Goal: Information Seeking & Learning: Learn about a topic

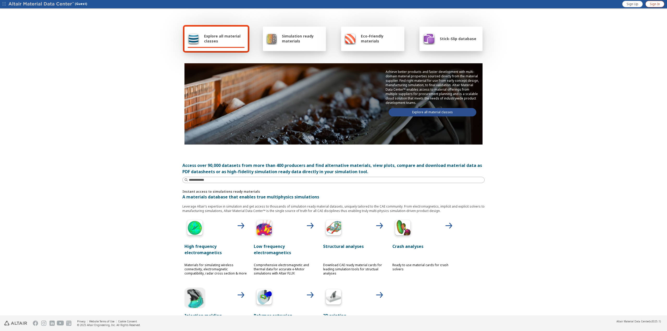
click at [650, 6] on link "Sign In" at bounding box center [654, 4] width 19 height 7
click at [661, 5] on icon "button" at bounding box center [662, 4] width 4 height 4
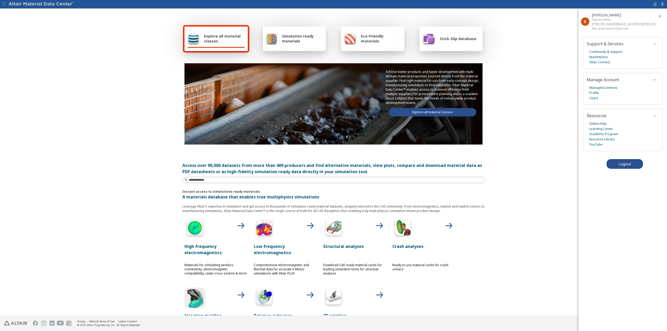
click at [519, 72] on div "Explore all material classes Simulation ready materials Eco-Friendly materials …" at bounding box center [333, 162] width 667 height 306
click at [305, 40] on span "Simulation ready materials" at bounding box center [302, 39] width 41 height 10
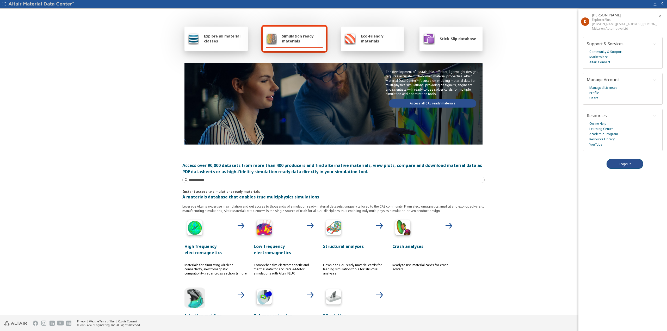
click at [212, 40] on span "Explore all material classes" at bounding box center [224, 39] width 41 height 10
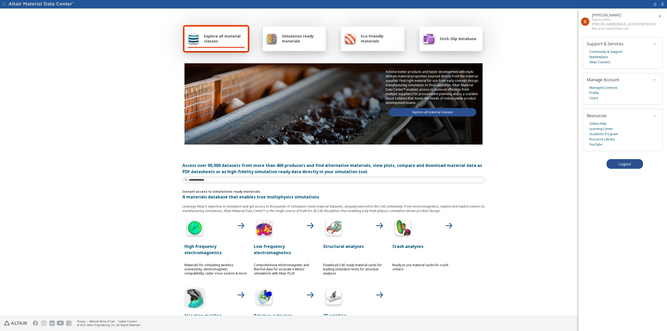
click at [61, 5] on img at bounding box center [41, 4] width 66 height 5
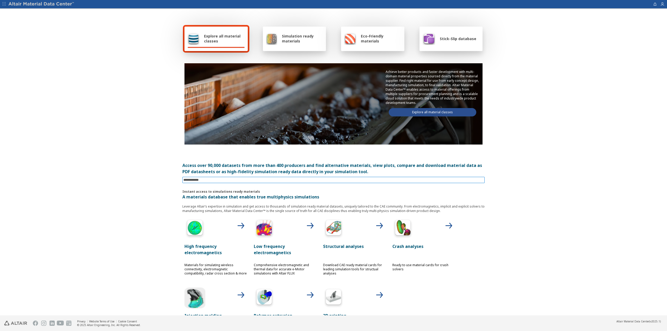
click at [285, 180] on input at bounding box center [333, 180] width 301 height 6
type input "*****"
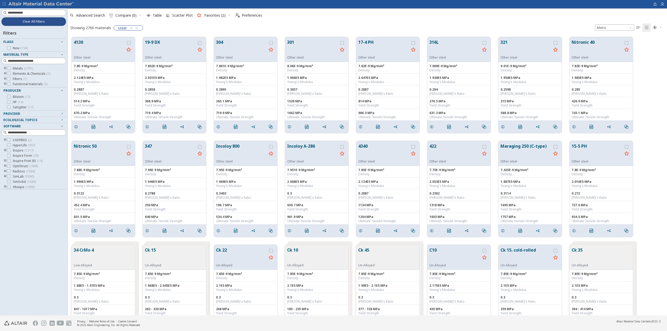
scroll to position [278, 595]
click at [222, 42] on button "304" at bounding box center [241, 47] width 51 height 16
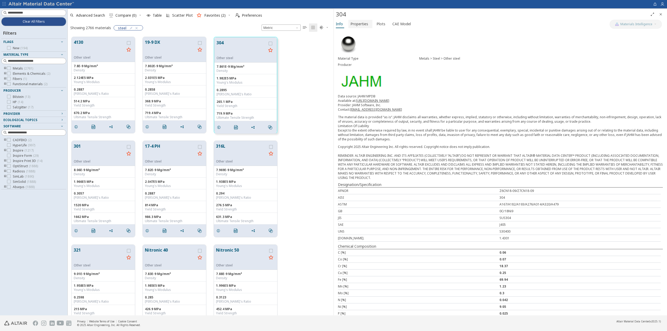
click at [355, 26] on span "Properties" at bounding box center [359, 24] width 18 height 8
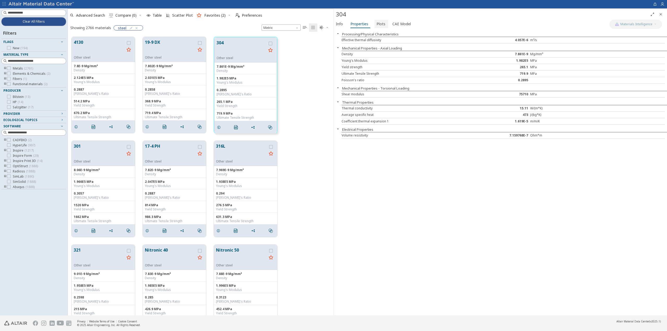
click at [377, 26] on span "Plots" at bounding box center [380, 24] width 9 height 8
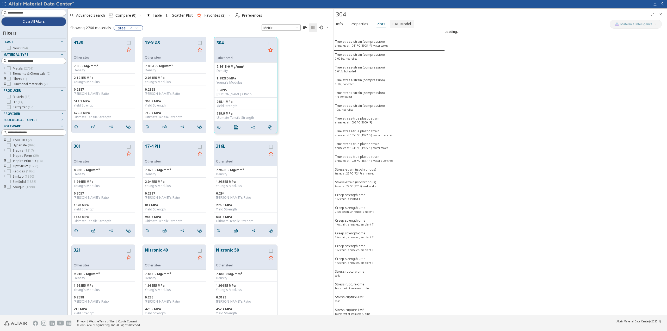
click at [406, 24] on span "CAE Model" at bounding box center [401, 24] width 18 height 8
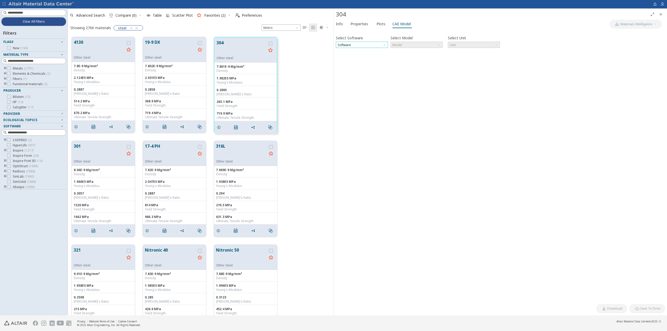
click at [381, 44] on span "Software" at bounding box center [362, 45] width 52 height 6
click at [360, 79] on button "Abaqus" at bounding box center [362, 82] width 52 height 6
click at [481, 44] on span "N mm s Mg" at bounding box center [474, 45] width 52 height 6
click at [407, 45] on span "Model" at bounding box center [416, 45] width 52 height 6
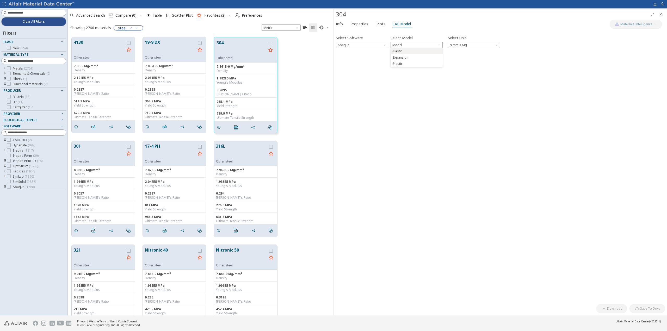
click at [406, 52] on span "Elastic" at bounding box center [416, 51] width 48 height 4
click at [340, 57] on icon "button" at bounding box center [340, 55] width 4 height 4
